Goal: Task Accomplishment & Management: Use online tool/utility

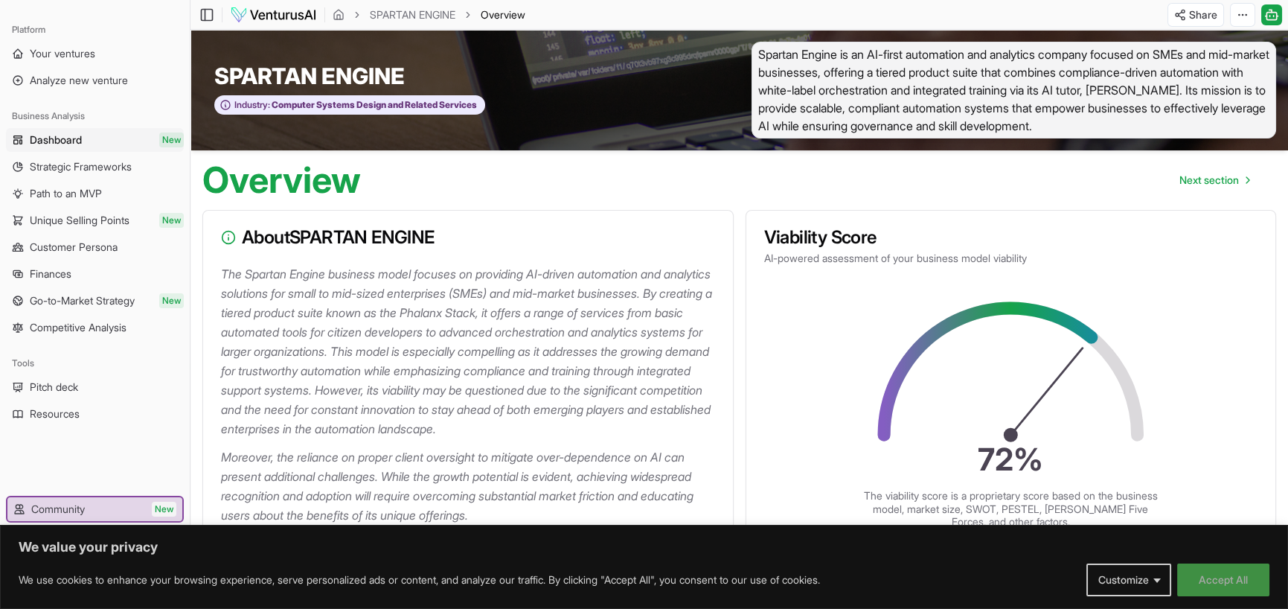
click at [1209, 571] on button "Accept All" at bounding box center [1223, 579] width 92 height 33
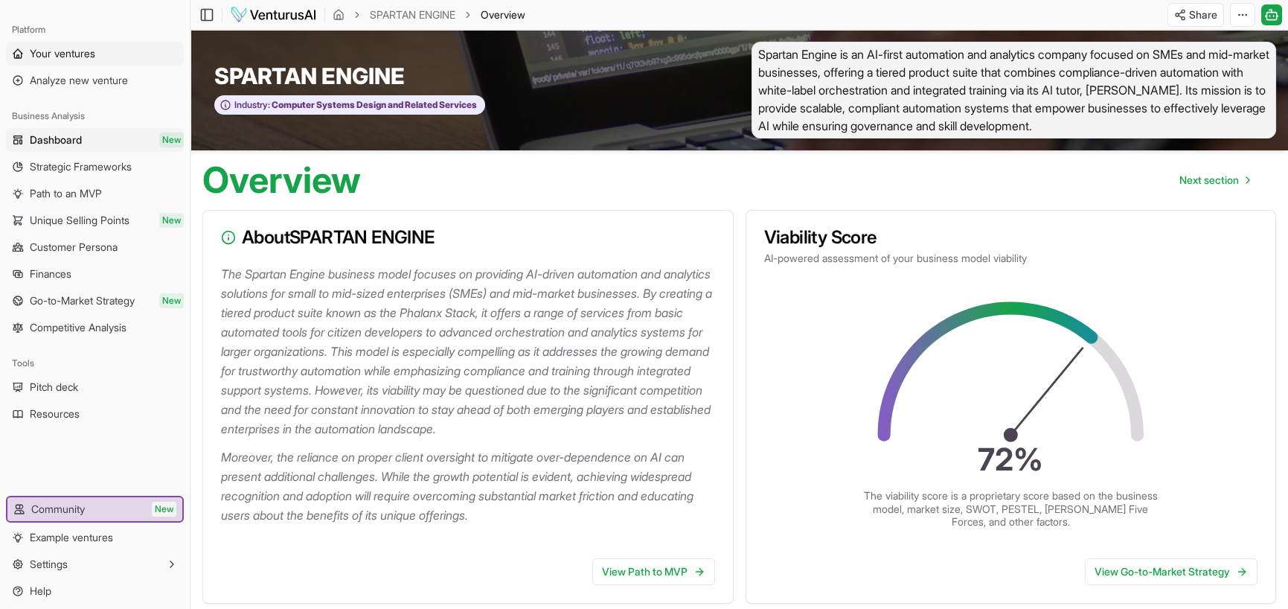
click at [60, 53] on span "Your ventures" at bounding box center [62, 53] width 65 height 15
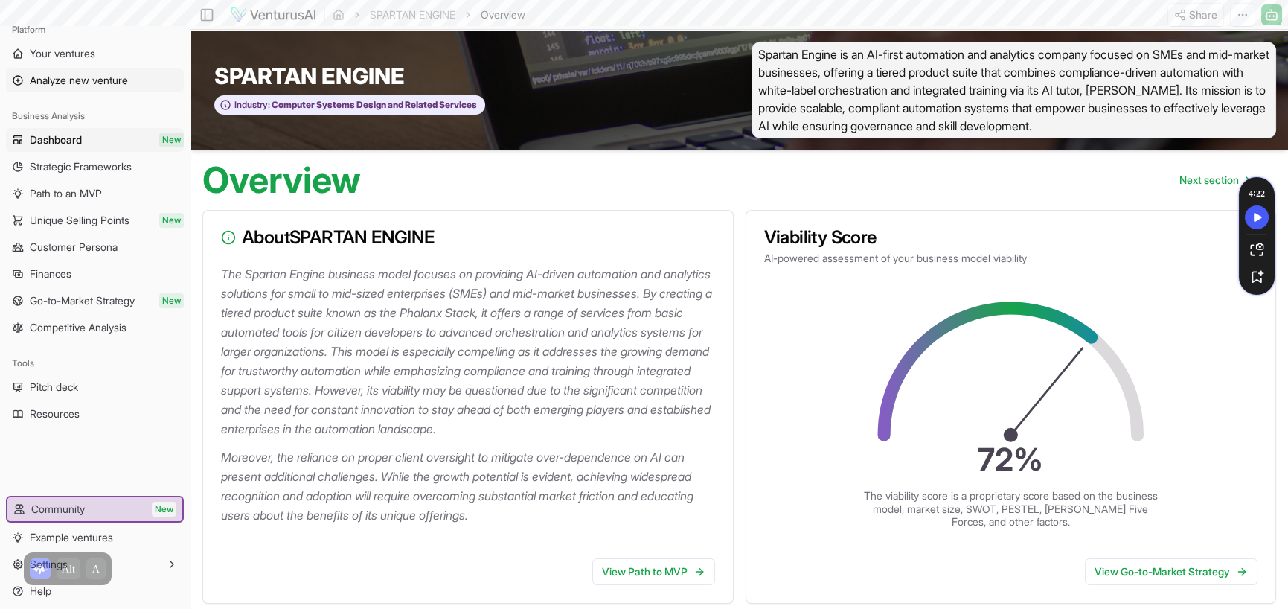
click at [76, 81] on span "Analyze new venture" at bounding box center [79, 80] width 98 height 15
click at [62, 273] on span "Finances" at bounding box center [51, 273] width 42 height 15
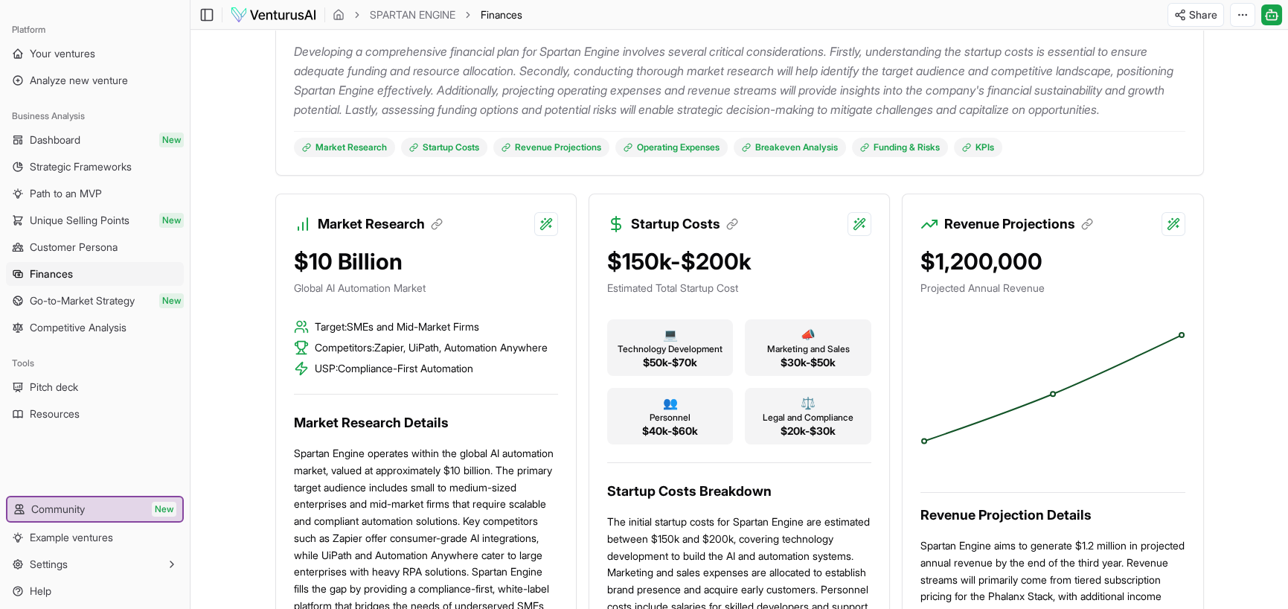
scroll to position [223, 0]
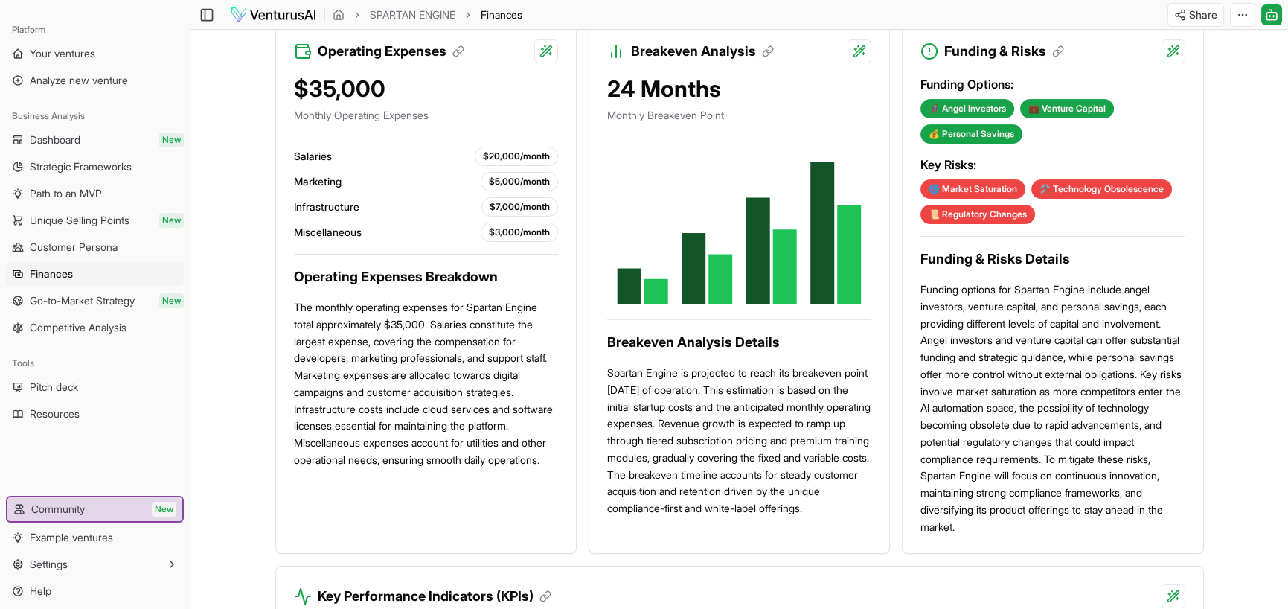
scroll to position [769, 0]
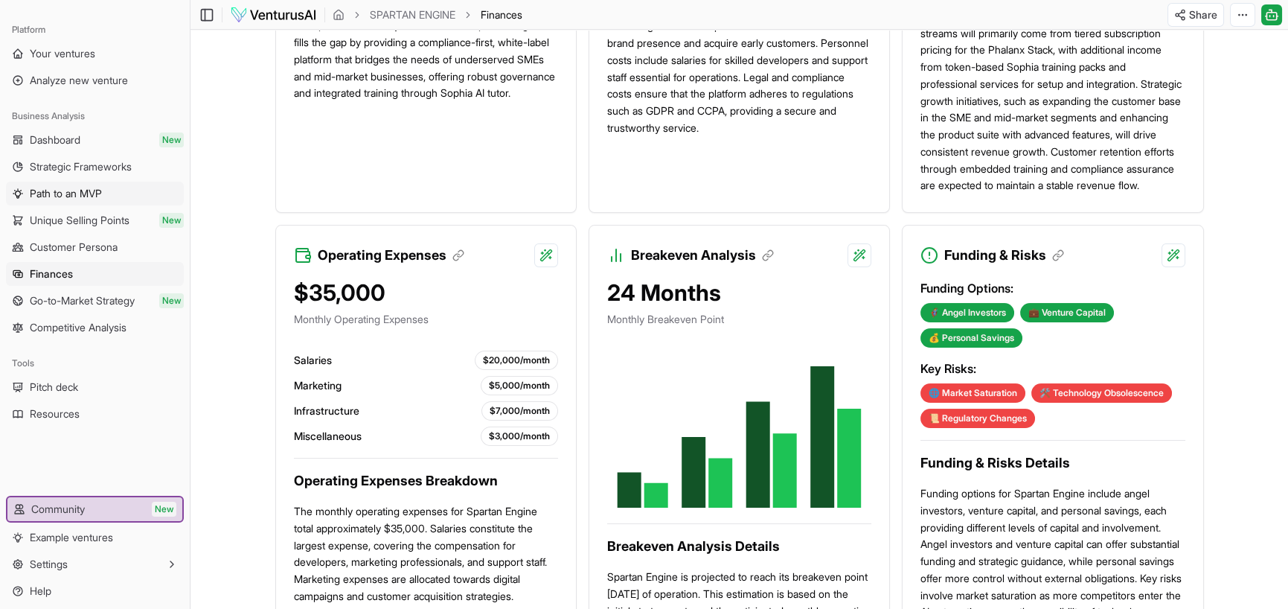
click at [62, 190] on span "Path to an MVP" at bounding box center [66, 193] width 72 height 15
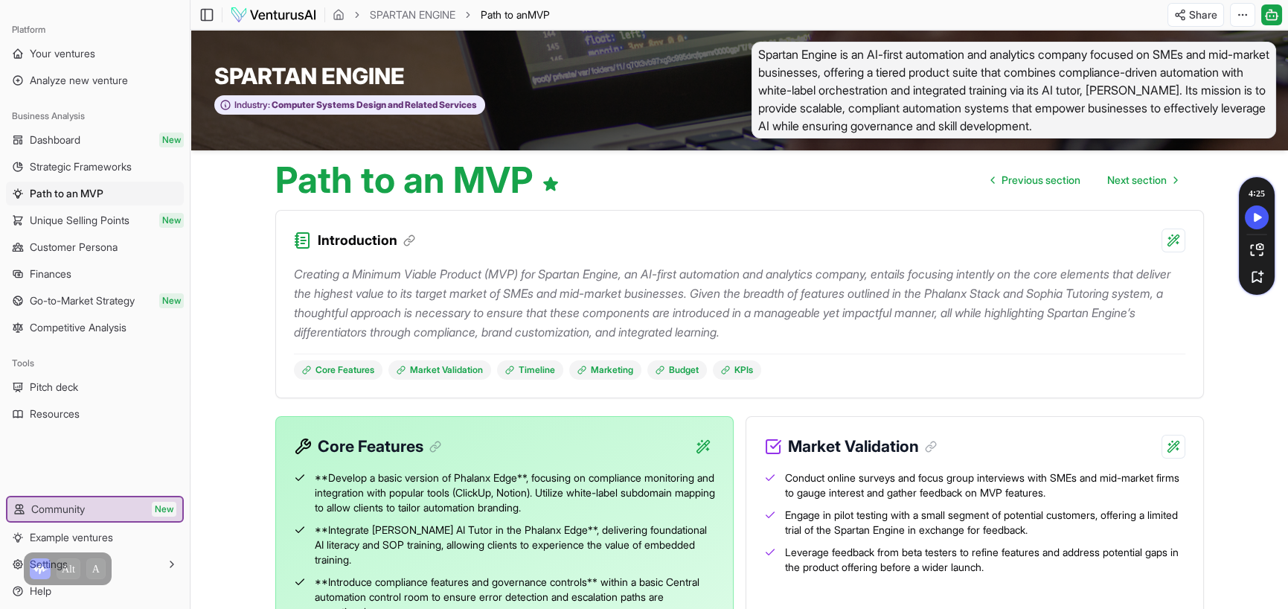
scroll to position [74, 0]
